Goal: Task Accomplishment & Management: Complete application form

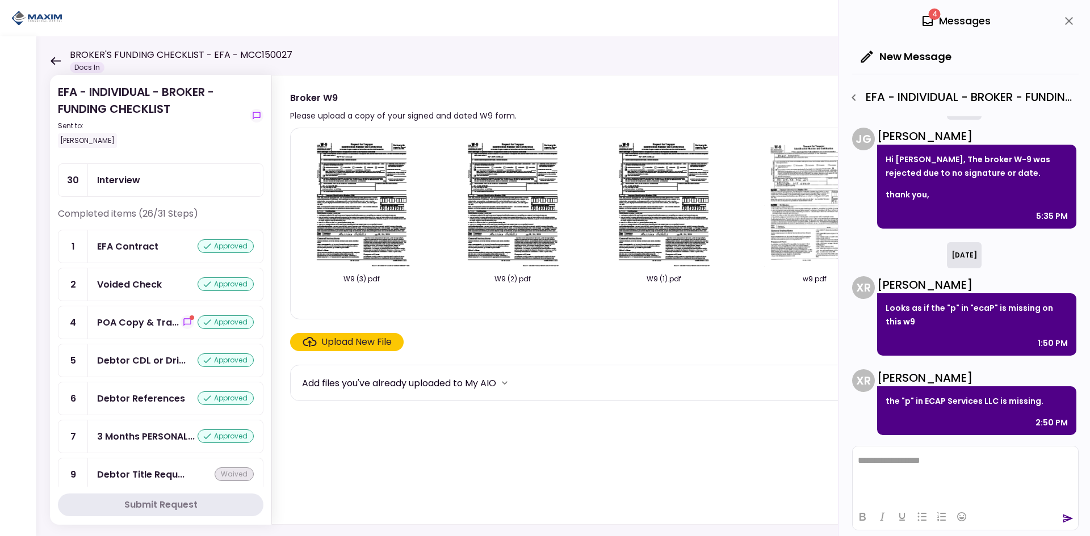
scroll to position [227, 0]
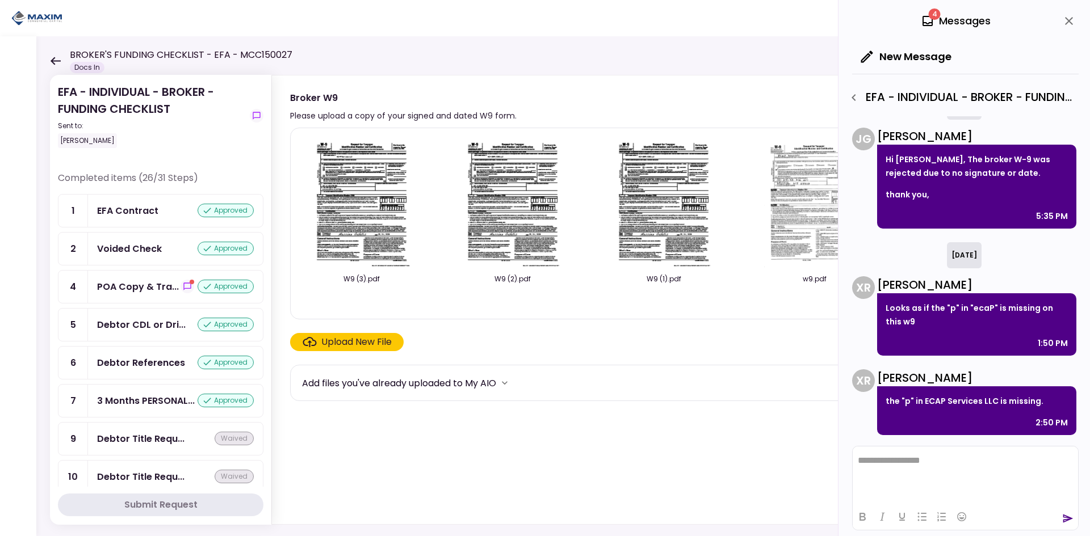
click at [147, 242] on div "Voided Check" at bounding box center [129, 249] width 65 height 14
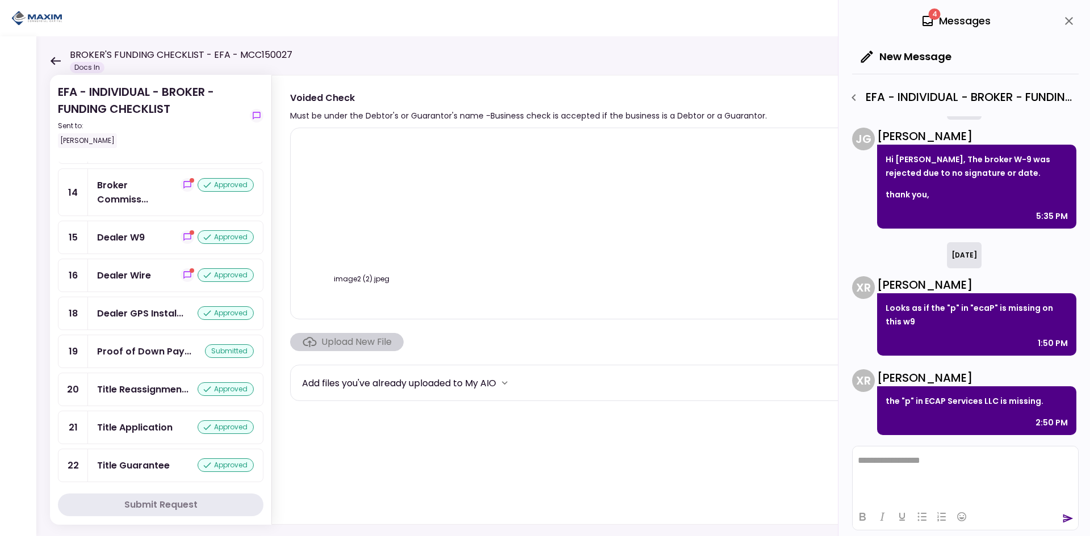
scroll to position [681, 0]
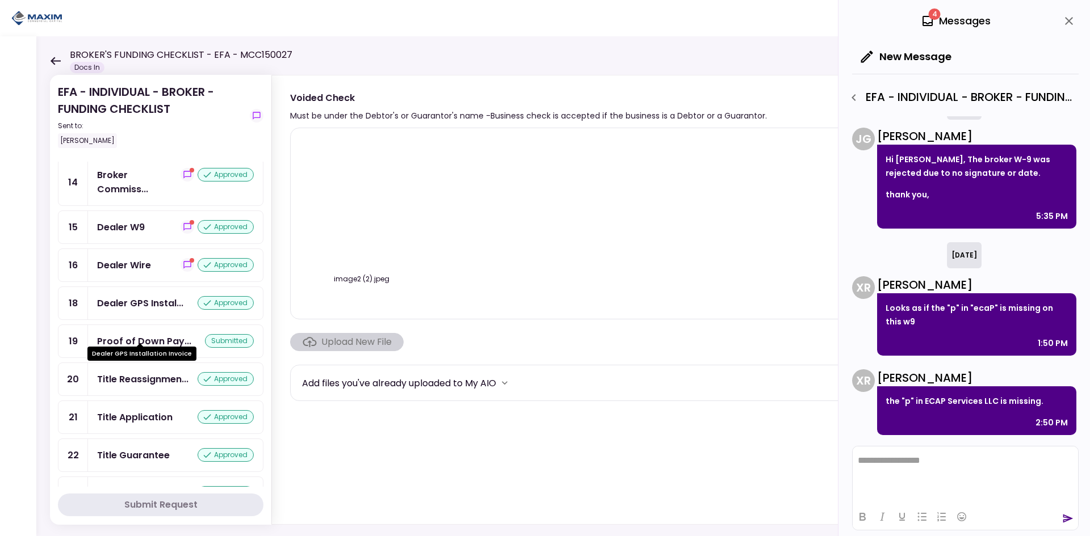
click at [108, 310] on div "Dealer GPS Instal..." at bounding box center [140, 303] width 86 height 14
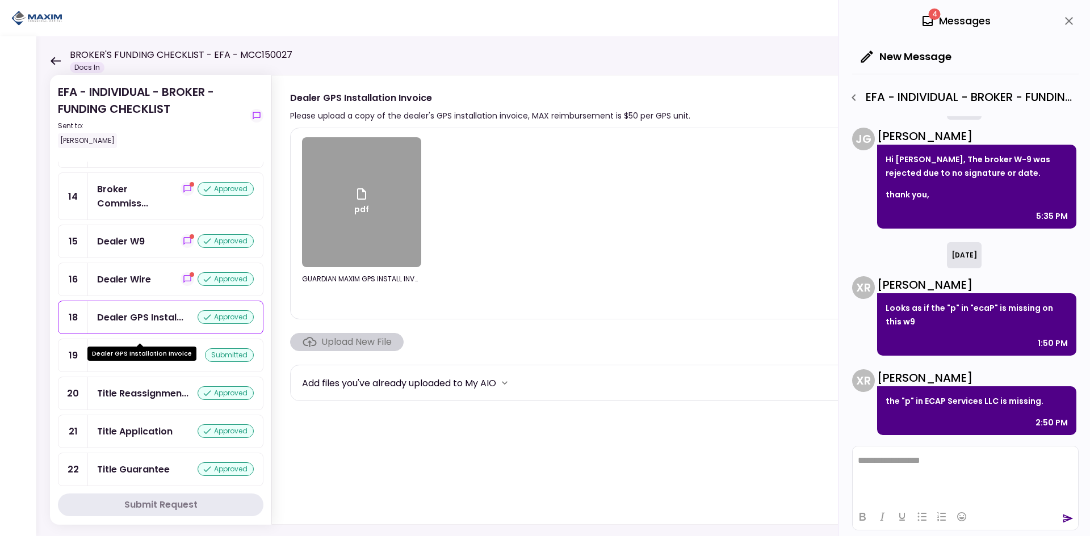
scroll to position [681, 0]
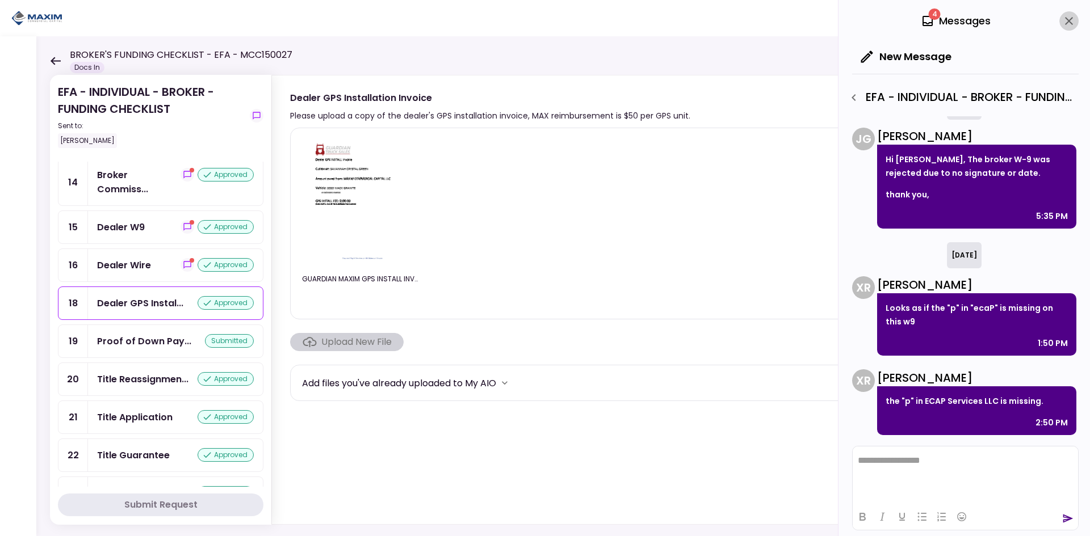
click at [1065, 23] on icon "close" at bounding box center [1069, 21] width 14 height 14
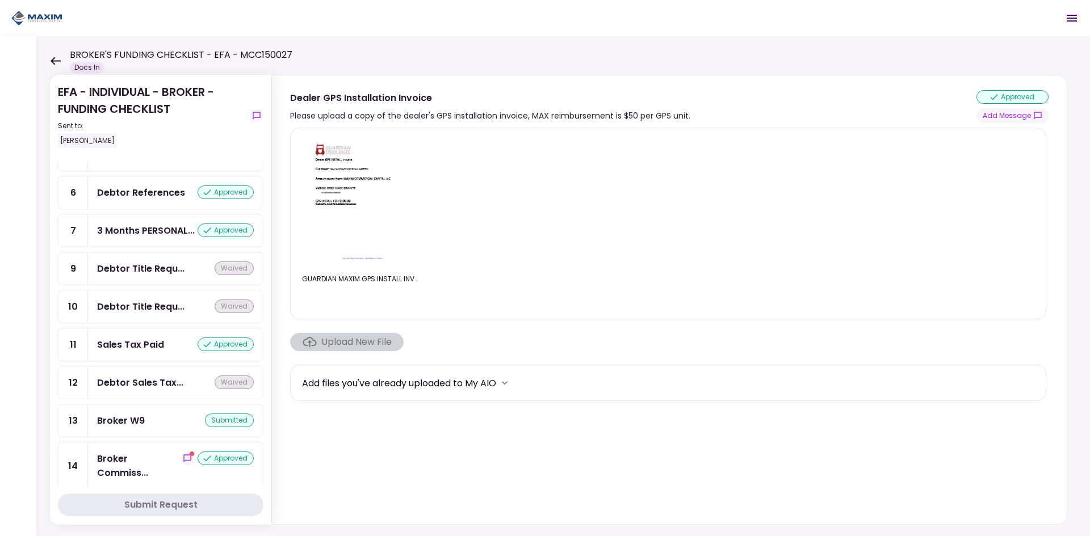
scroll to position [568, 0]
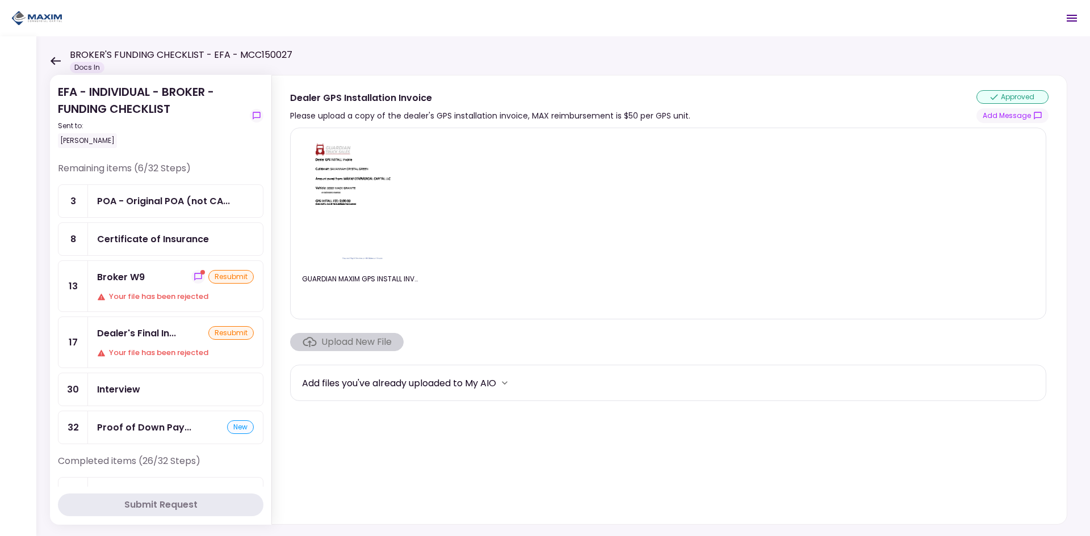
click at [118, 278] on div "Broker W9" at bounding box center [121, 277] width 48 height 14
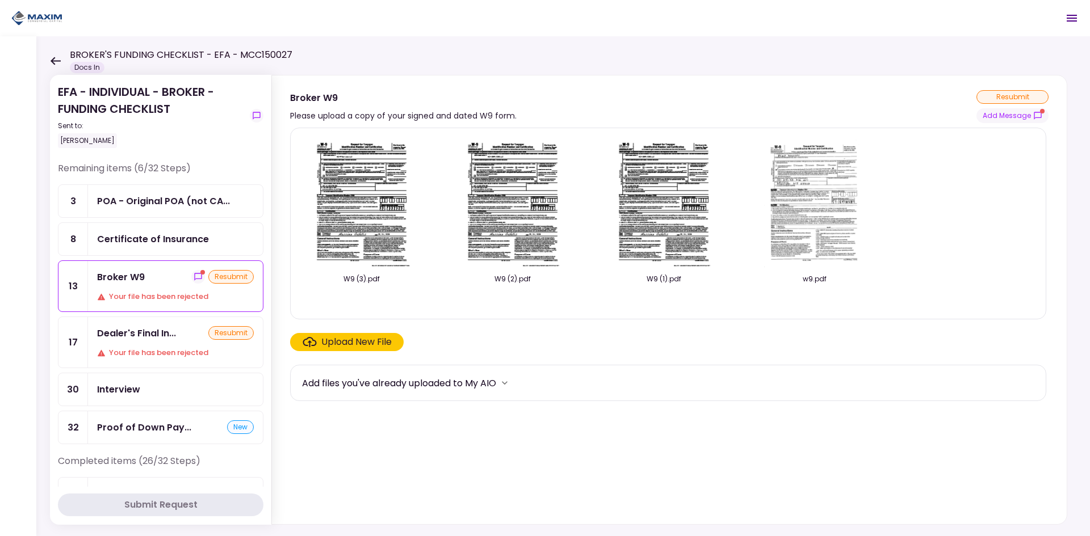
click at [335, 345] on div "Upload New File" at bounding box center [356, 342] width 70 height 14
click at [0, 0] on input "Upload New File" at bounding box center [0, 0] width 0 height 0
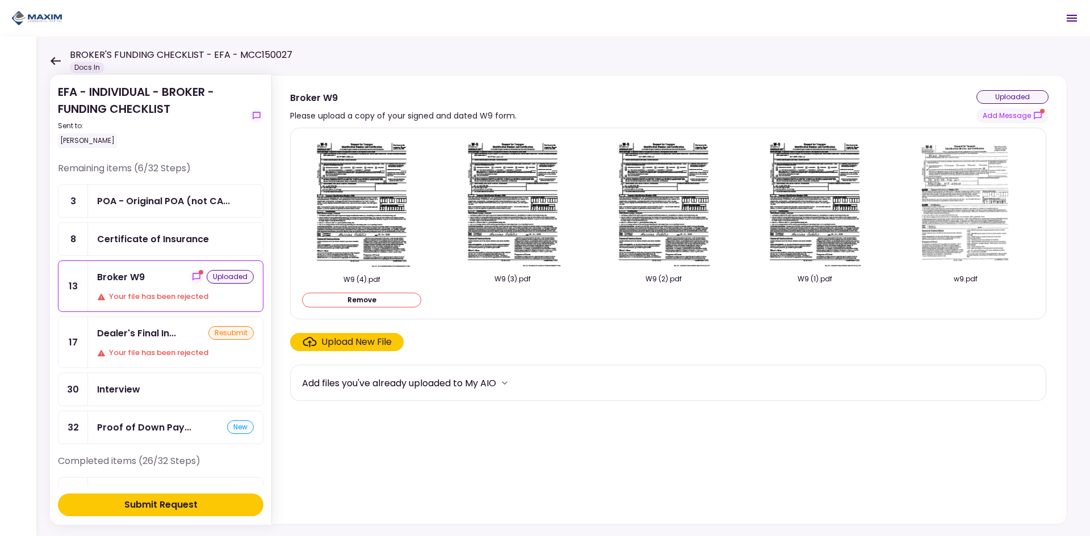
click at [167, 501] on div "Submit Request" at bounding box center [160, 505] width 73 height 14
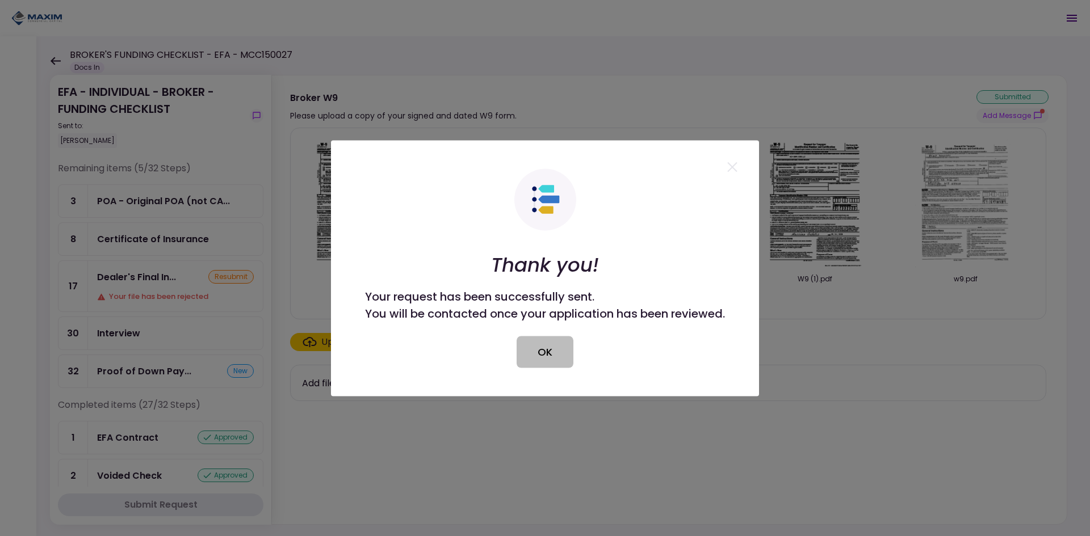
click at [526, 348] on button "OK" at bounding box center [545, 352] width 57 height 32
